Goal: Use online tool/utility: Utilize a website feature to perform a specific function

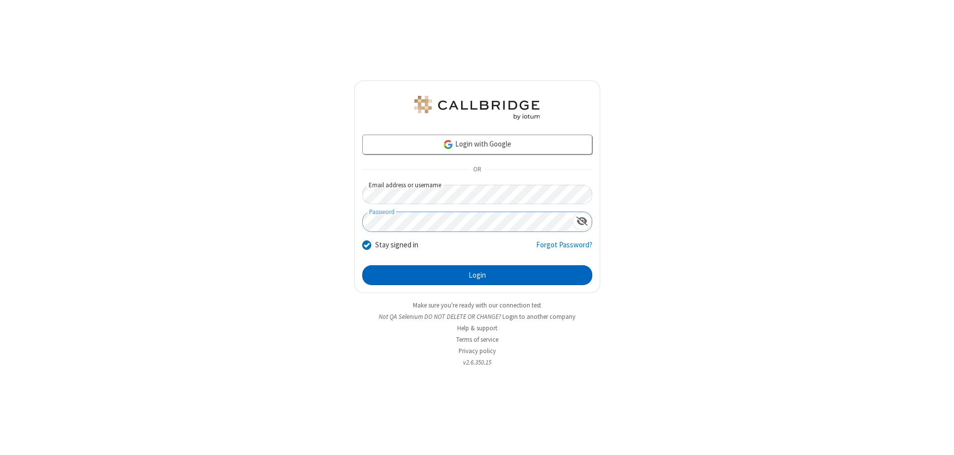
click at [477, 275] on button "Login" at bounding box center [477, 275] width 230 height 20
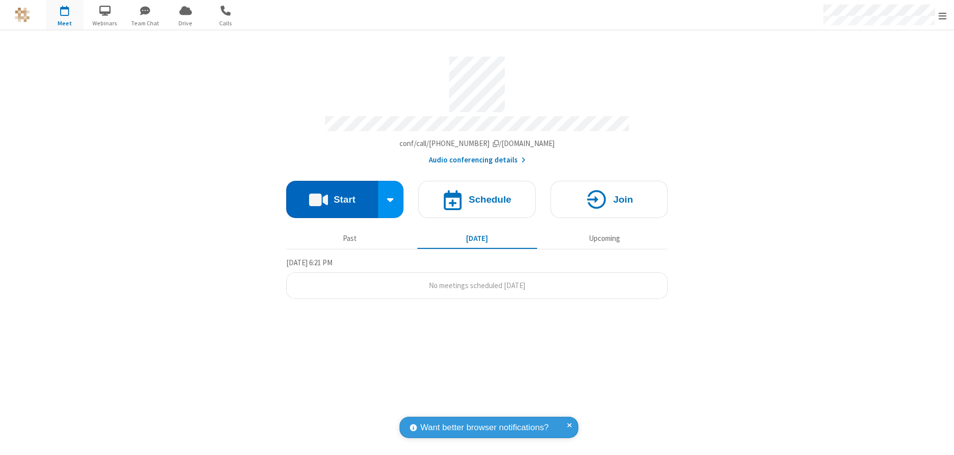
click at [332, 195] on button "Start" at bounding box center [332, 199] width 92 height 37
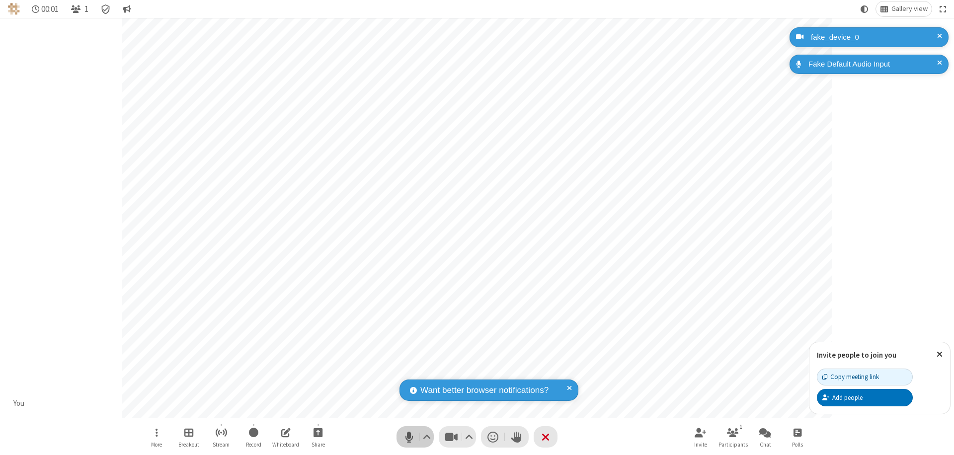
click at [409, 437] on span "Mute (⌘+Shift+A)" at bounding box center [408, 437] width 15 height 14
click at [409, 437] on span "Unmute (⌘+Shift+A)" at bounding box center [408, 437] width 15 height 14
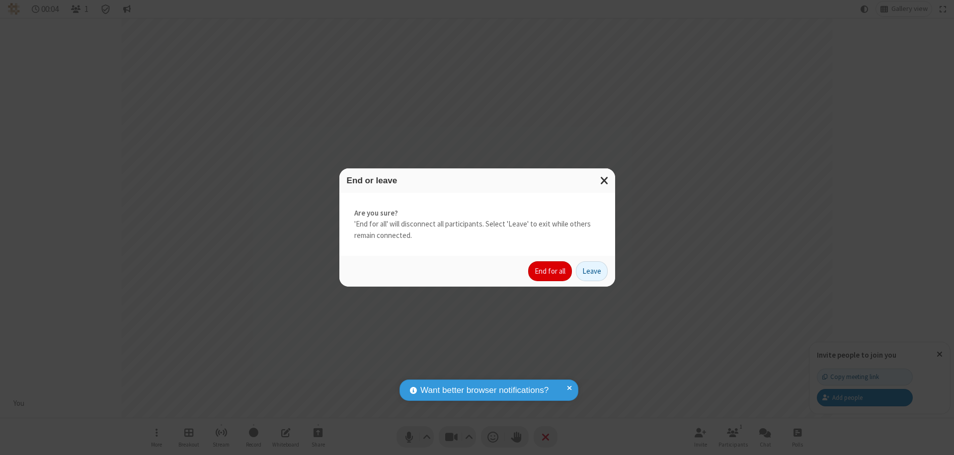
click at [550, 271] on button "End for all" at bounding box center [550, 271] width 44 height 20
